Goal: Information Seeking & Learning: Learn about a topic

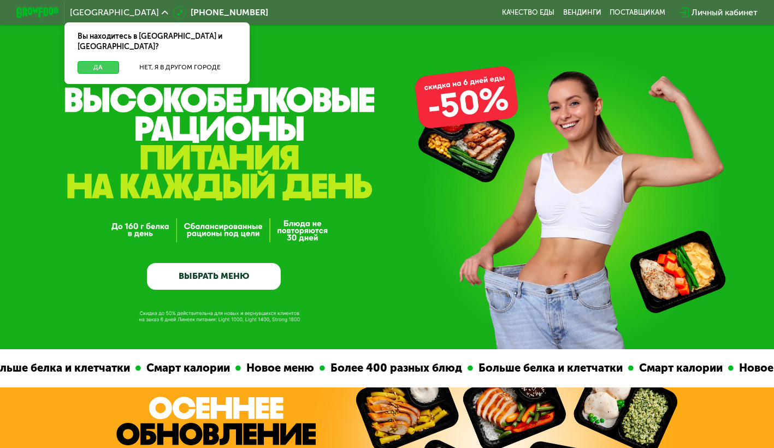
click at [112, 61] on button "Да" at bounding box center [99, 67] width 42 height 13
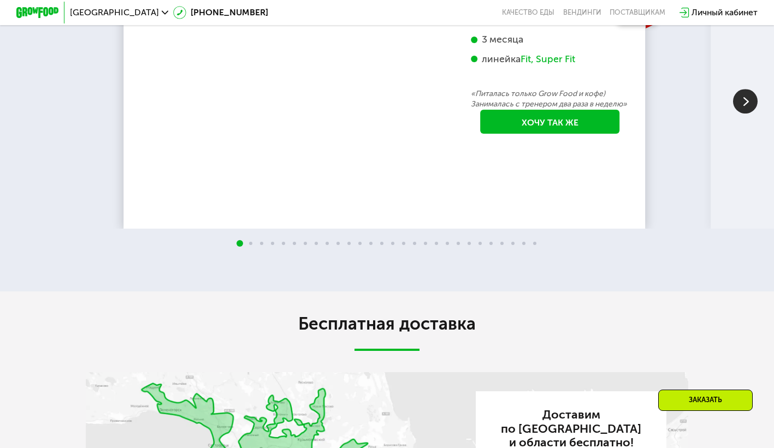
scroll to position [2033, 0]
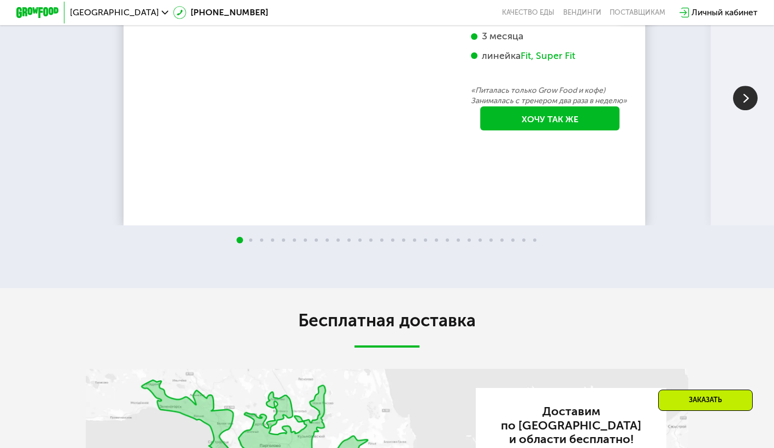
click at [743, 110] on img at bounding box center [745, 98] width 25 height 25
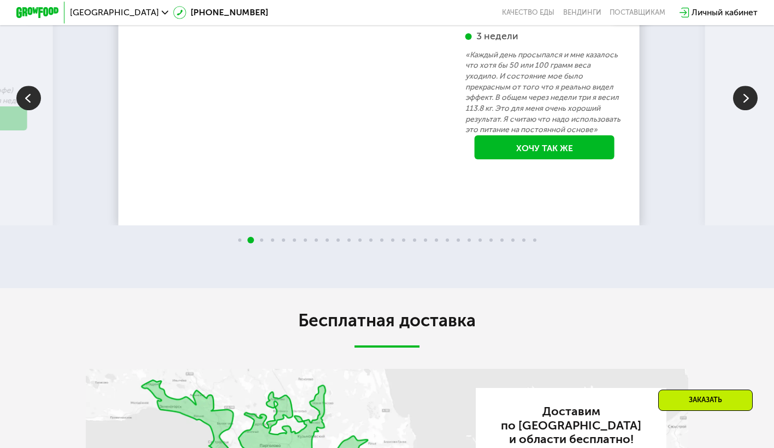
click at [743, 110] on img at bounding box center [745, 98] width 25 height 25
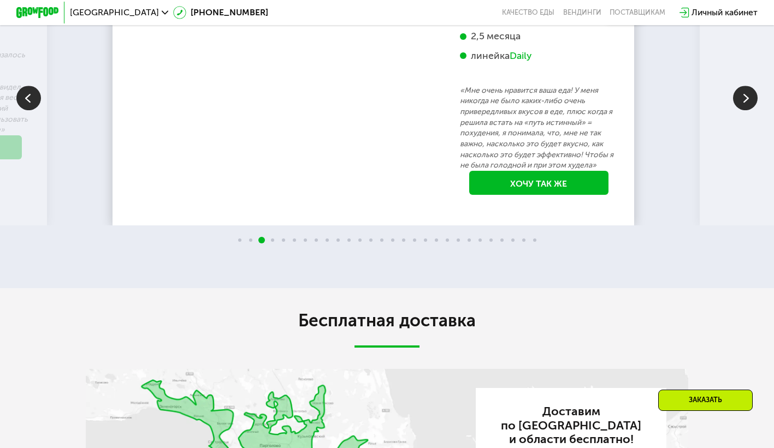
click at [743, 110] on img at bounding box center [745, 98] width 25 height 25
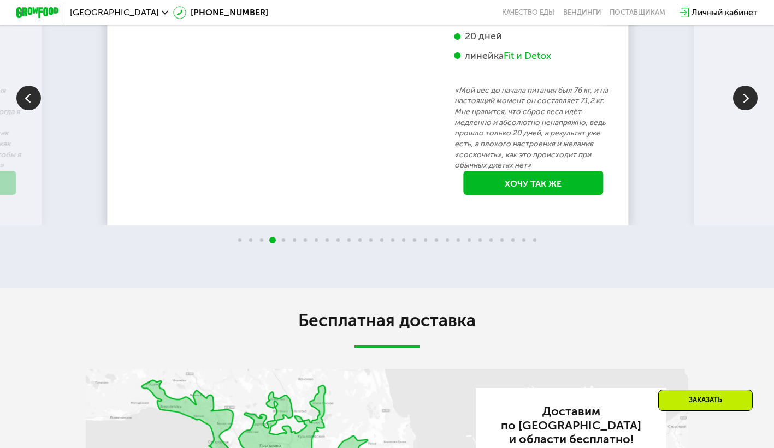
click at [743, 110] on img at bounding box center [745, 98] width 25 height 25
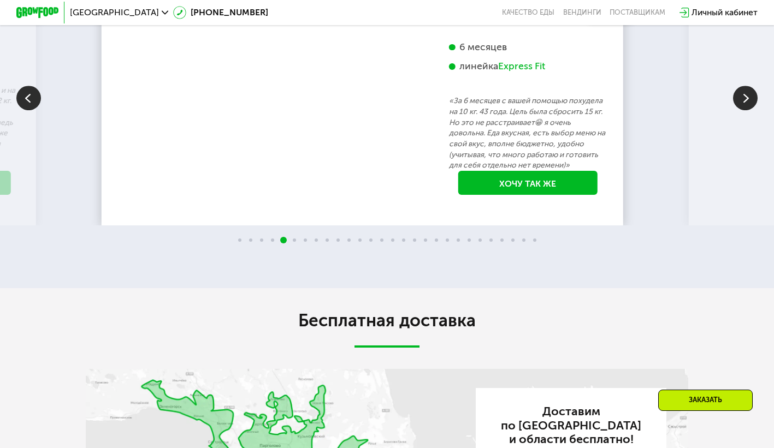
click at [743, 110] on img at bounding box center [745, 98] width 25 height 25
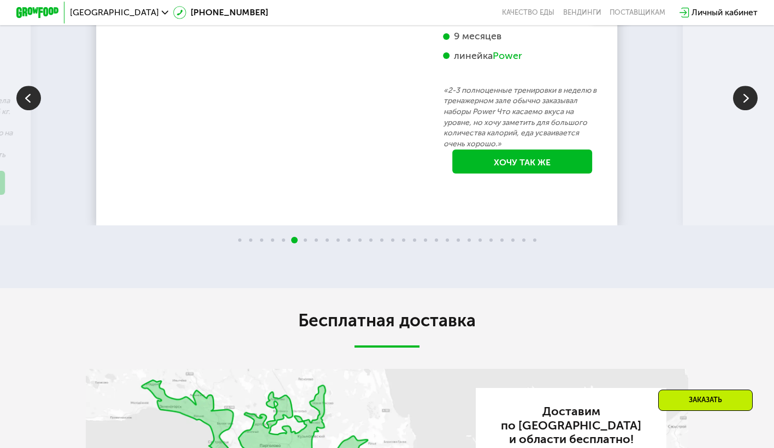
click at [743, 110] on img at bounding box center [745, 98] width 25 height 25
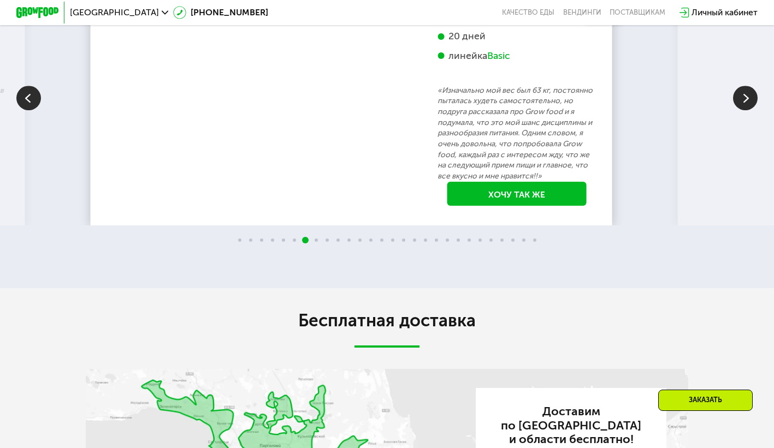
click at [743, 110] on img at bounding box center [745, 98] width 25 height 25
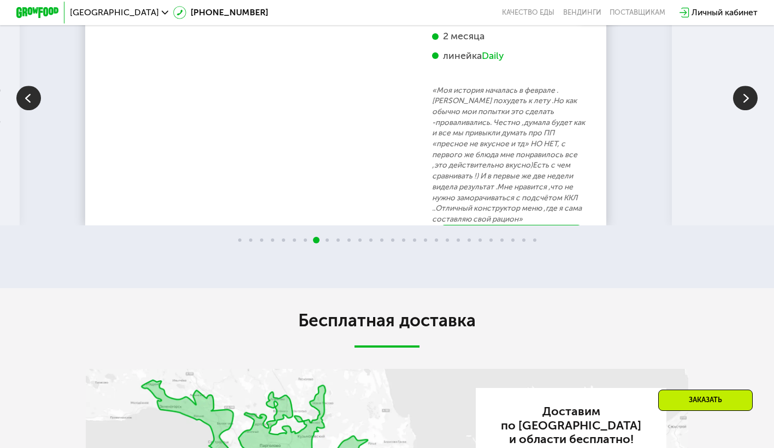
click at [743, 110] on img at bounding box center [745, 98] width 25 height 25
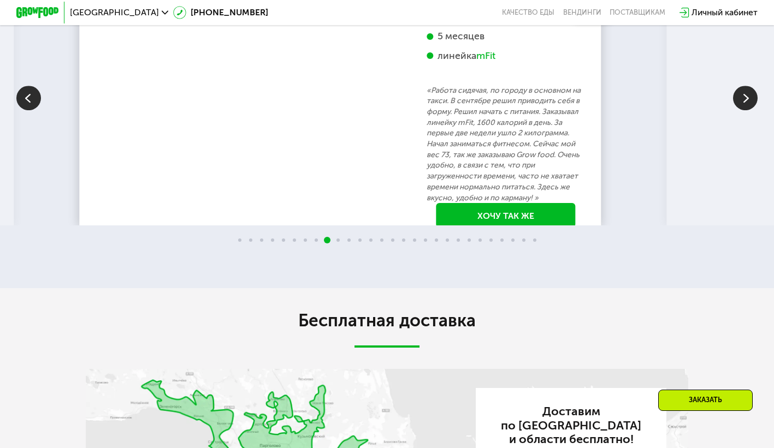
click at [743, 110] on img at bounding box center [745, 98] width 25 height 25
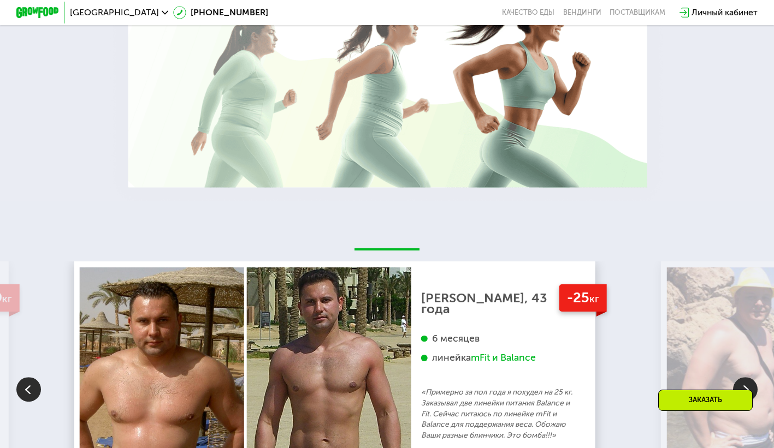
scroll to position [1733, 0]
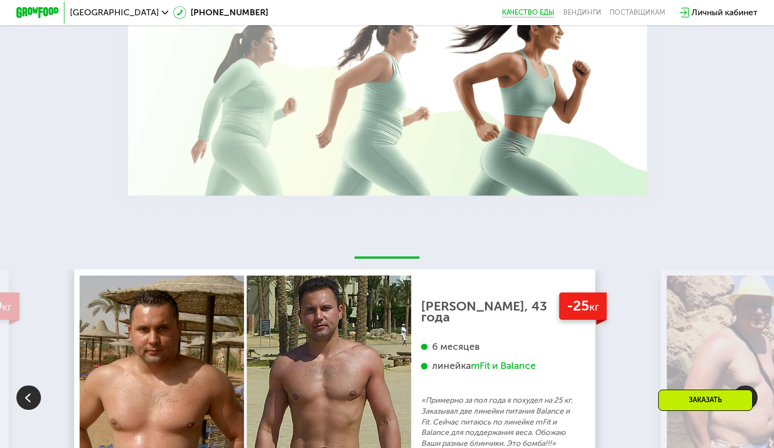
click at [530, 11] on link "Качество еды" at bounding box center [528, 12] width 52 height 9
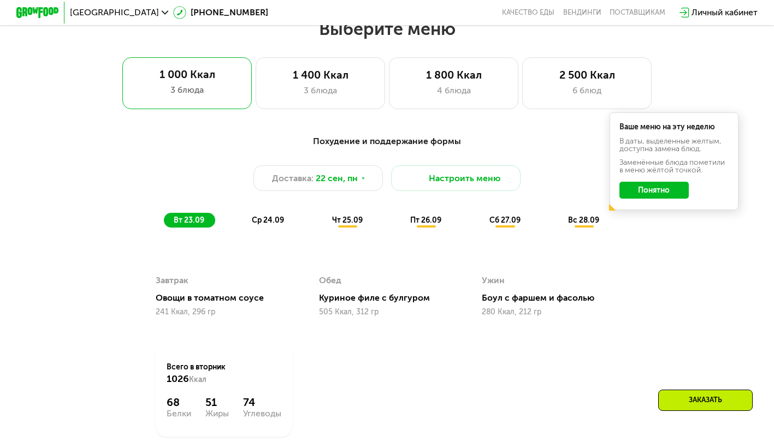
scroll to position [691, 0]
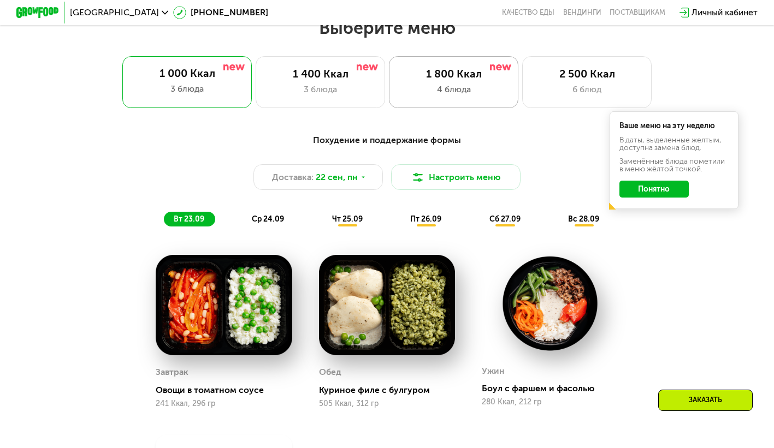
click at [460, 89] on div "4 блюда" at bounding box center [453, 89] width 106 height 13
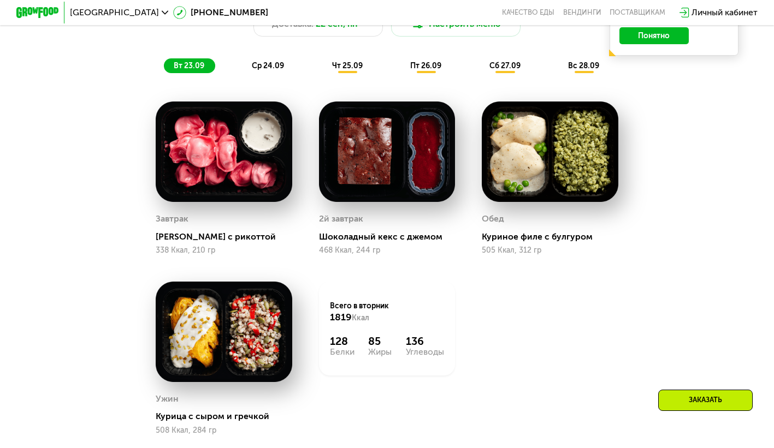
scroll to position [845, 0]
